Goal: Information Seeking & Learning: Find specific fact

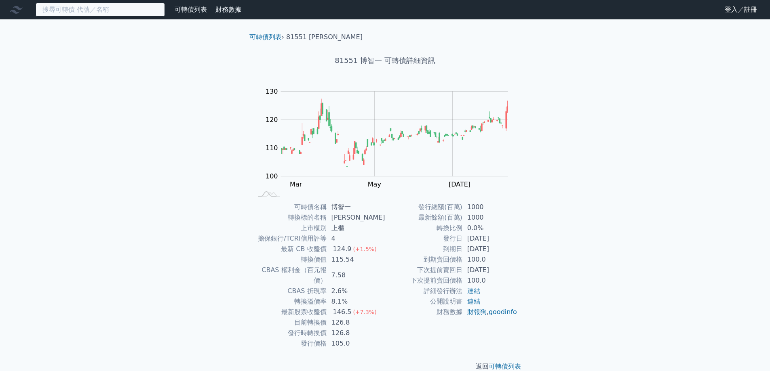
click at [103, 14] on input at bounding box center [100, 10] width 129 height 14
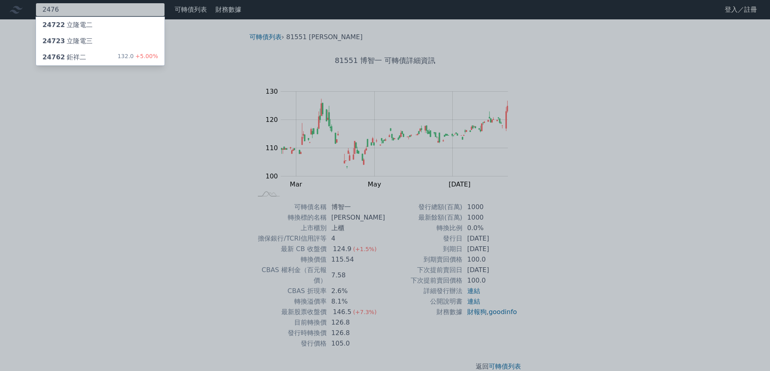
type input "2476"
click at [86, 58] on div "24762 鉅祥二 132.0 +5.00%" at bounding box center [100, 57] width 128 height 16
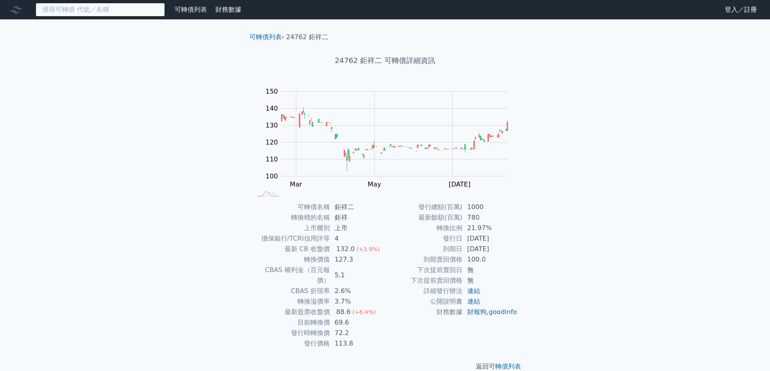
click at [81, 11] on input at bounding box center [100, 10] width 129 height 14
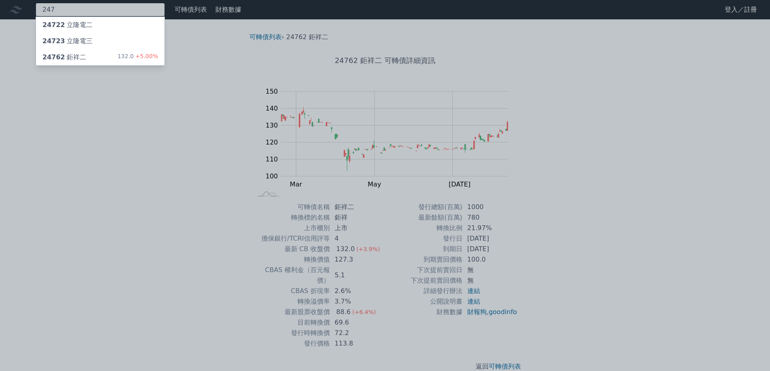
type input "247"
click at [90, 38] on div "24723 立隆電三" at bounding box center [100, 41] width 128 height 16
